Goal: Information Seeking & Learning: Learn about a topic

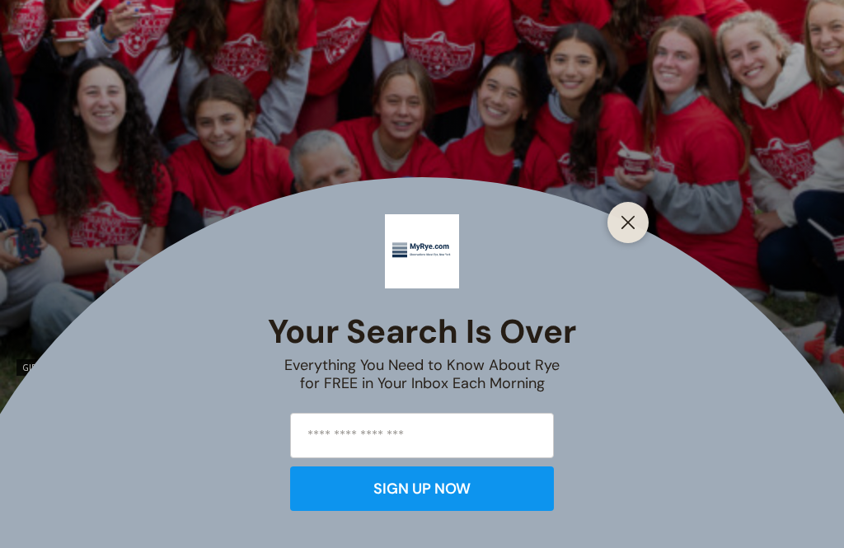
scroll to position [741, 0]
click at [632, 234] on button "Close" at bounding box center [627, 222] width 23 height 23
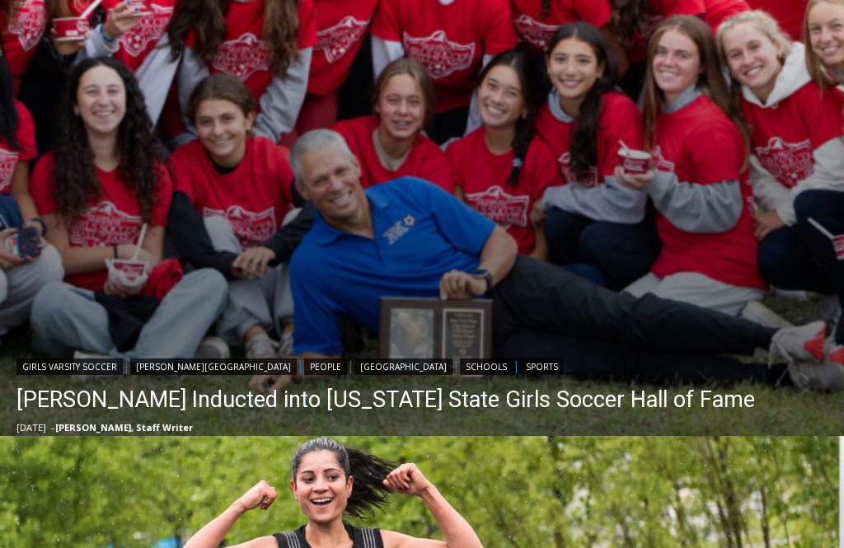
click at [323, 201] on img "Read More Rich Savage Inducted into New York State Girls Soccer Hall of Fame" at bounding box center [422, 31] width 844 height 844
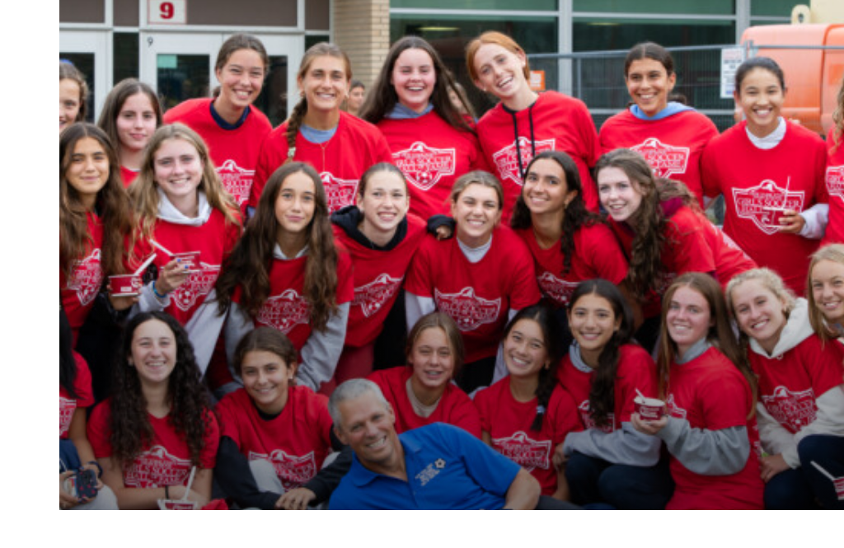
scroll to position [715, 0]
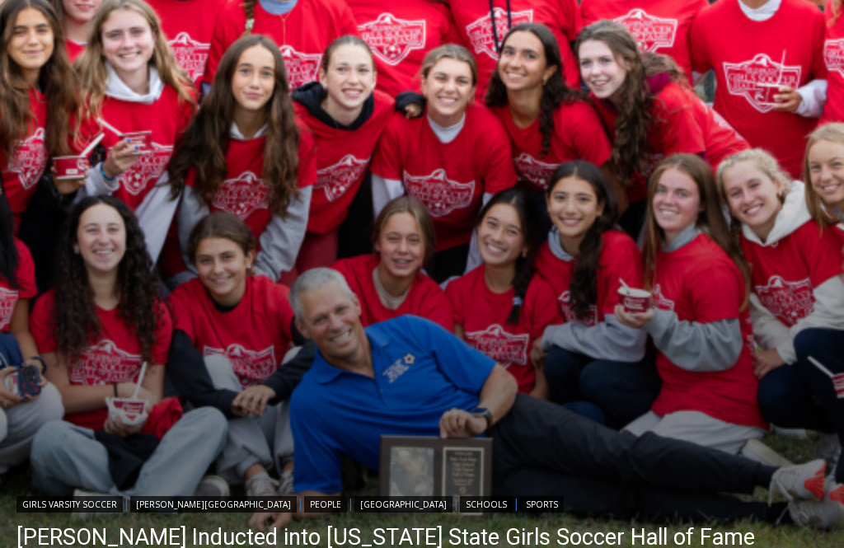
click at [133, 547] on link "[PERSON_NAME] Inducted into [US_STATE] State Girls Soccer Hall of Fame" at bounding box center [385, 537] width 738 height 33
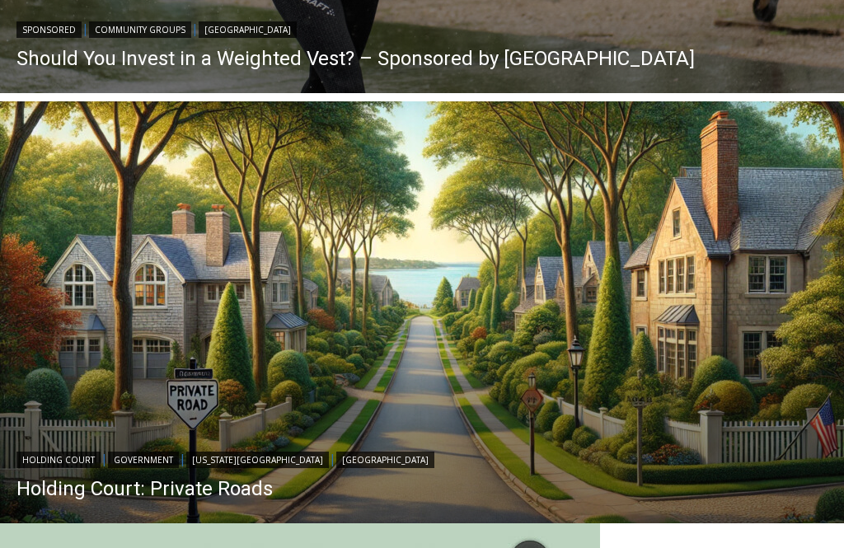
scroll to position [1504, 0]
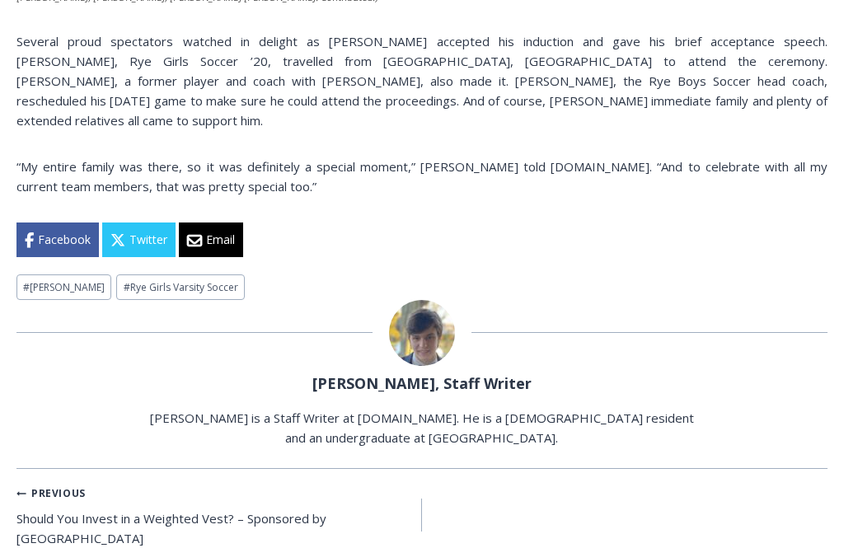
scroll to position [1931, 0]
